Goal: Task Accomplishment & Management: Manage account settings

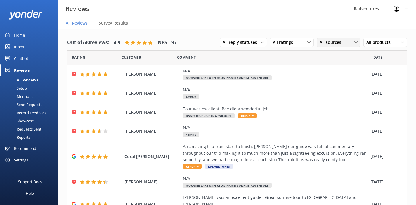
click at [331, 45] on span "All sources" at bounding box center [331, 42] width 25 height 6
click at [339, 67] on div "Yonder survey" at bounding box center [341, 66] width 33 height 6
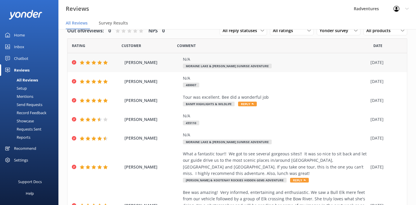
click at [288, 65] on div "N/A Moraine Lake & Lake Louise Sunrise Adventure" at bounding box center [275, 62] width 185 height 13
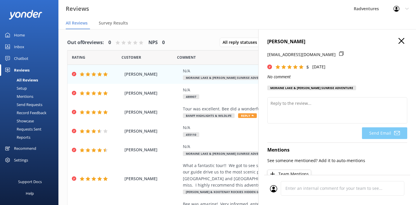
click at [402, 39] on icon "button" at bounding box center [401, 41] width 6 height 6
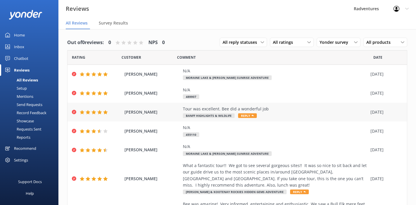
scroll to position [31, 0]
